Goal: Register for event/course

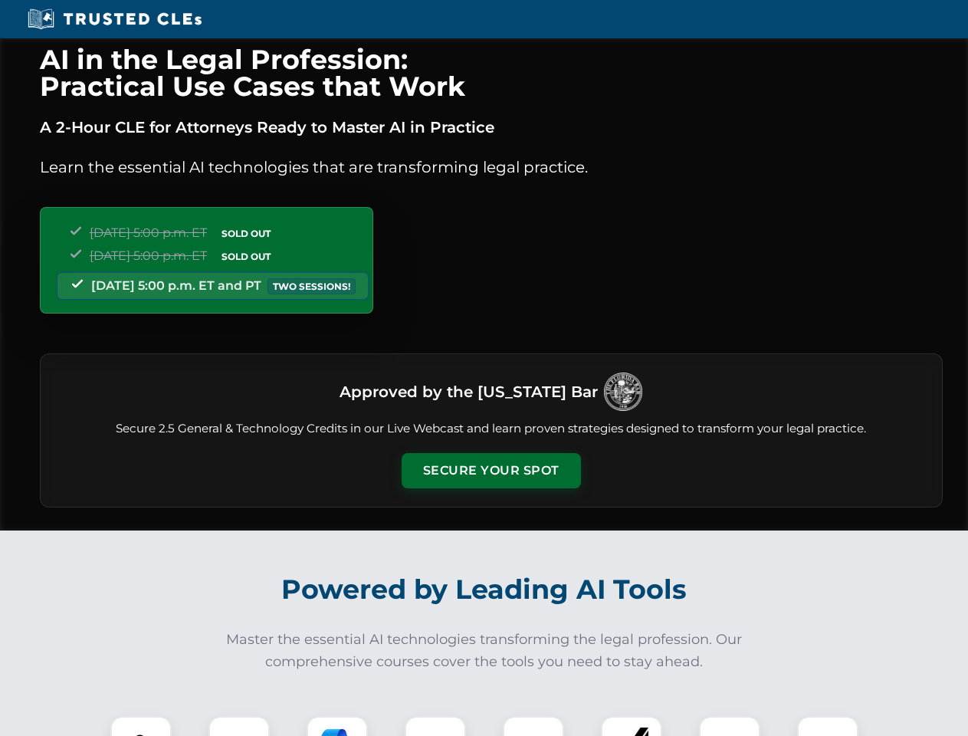
click at [491, 471] on button "Secure Your Spot" at bounding box center [491, 470] width 179 height 35
click at [141, 726] on img at bounding box center [141, 746] width 44 height 44
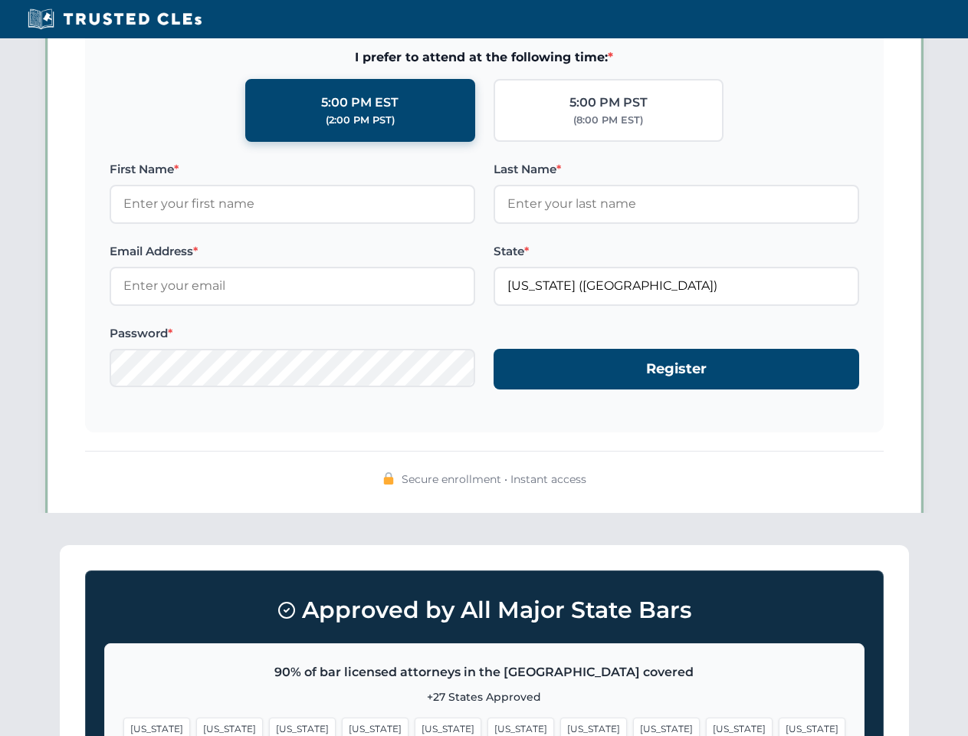
click at [560, 726] on span "[US_STATE]" at bounding box center [593, 728] width 67 height 22
click at [706, 726] on span "[US_STATE]" at bounding box center [739, 728] width 67 height 22
